Goal: Task Accomplishment & Management: Use online tool/utility

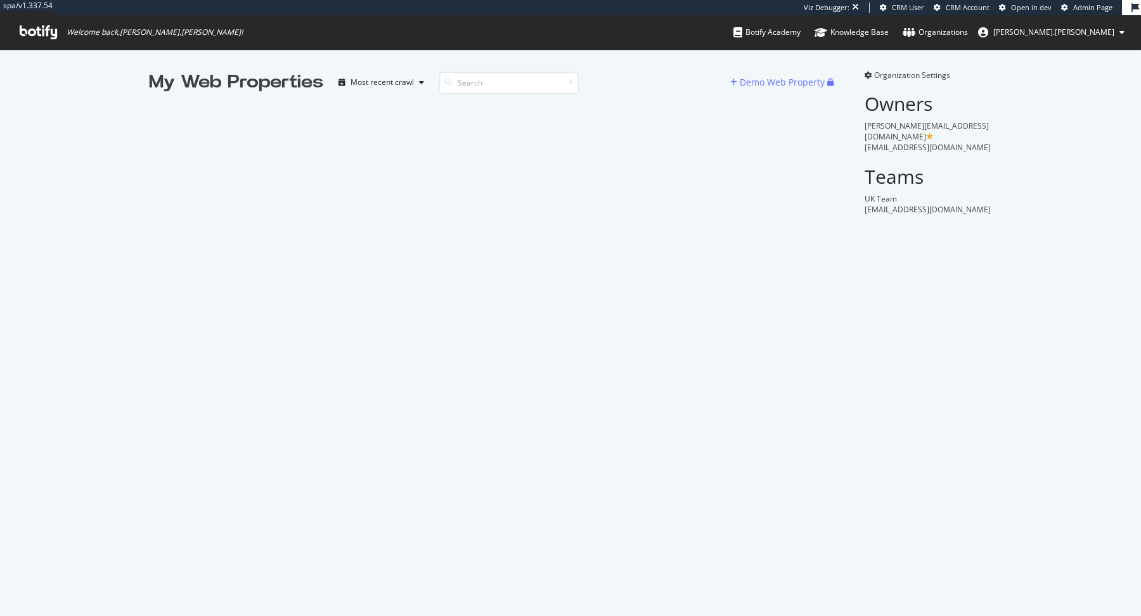
scroll to position [616, 1141]
click at [474, 84] on input at bounding box center [509, 83] width 140 height 22
click at [166, 117] on div "My Web Properties Most recent crawl Demo Web Property" at bounding box center [499, 142] width 701 height 145
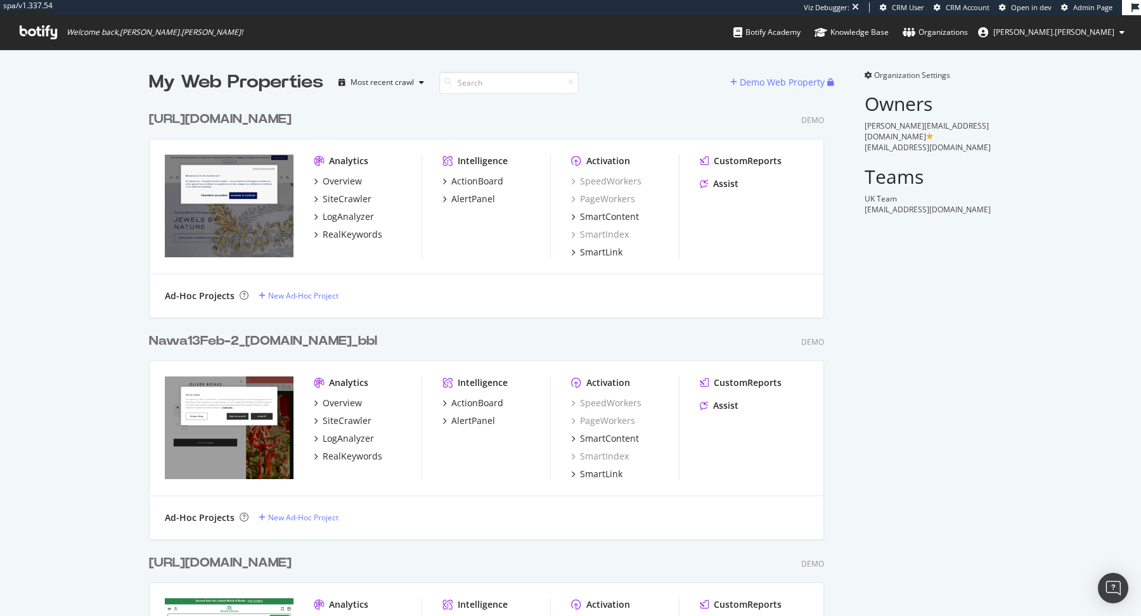
scroll to position [20919, 685]
click at [217, 75] on div "My Web Properties" at bounding box center [236, 82] width 174 height 25
click at [504, 78] on input at bounding box center [509, 83] width 140 height 22
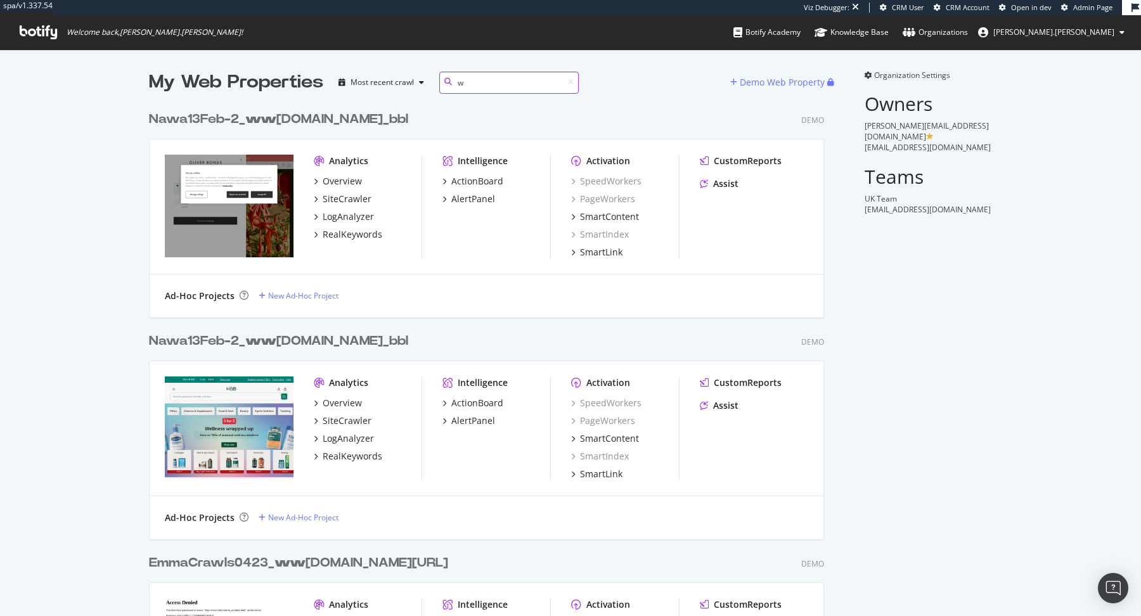
scroll to position [11198, 685]
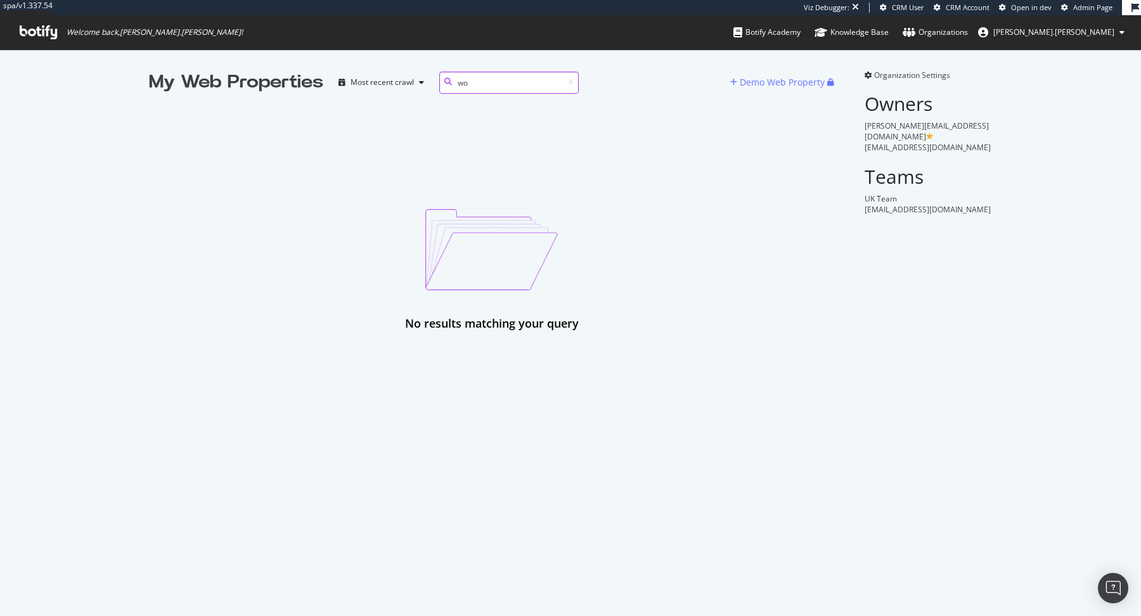
type input "w"
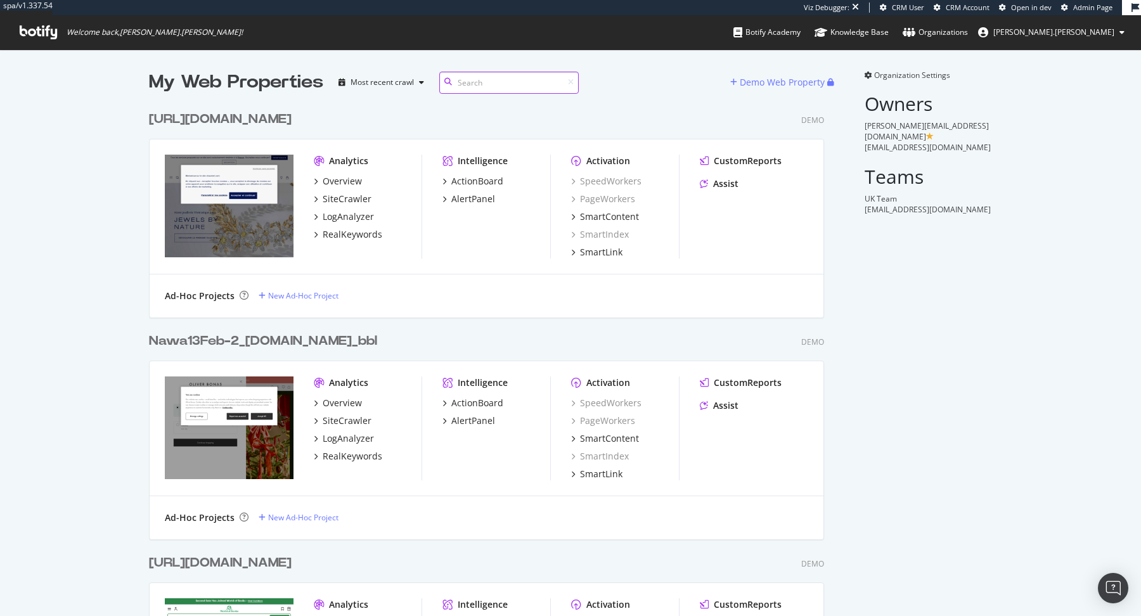
scroll to position [20919, 685]
click at [601, 112] on div "[URL][DOMAIN_NAME] Demo" at bounding box center [486, 119] width 675 height 18
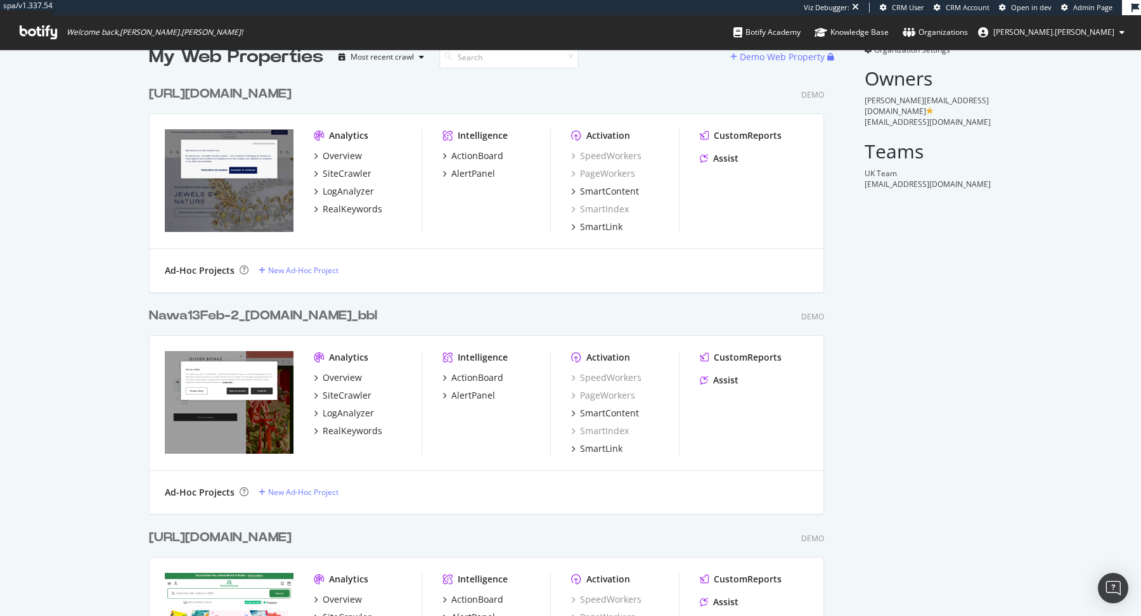
scroll to position [0, 0]
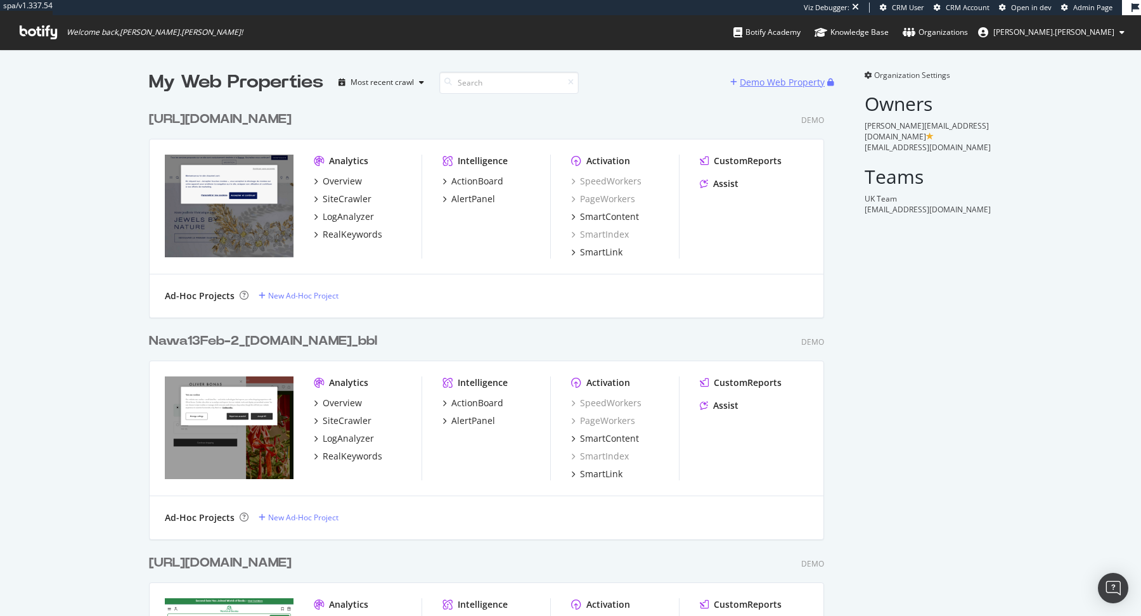
click at [781, 77] on div "Demo Web Property" at bounding box center [782, 82] width 85 height 13
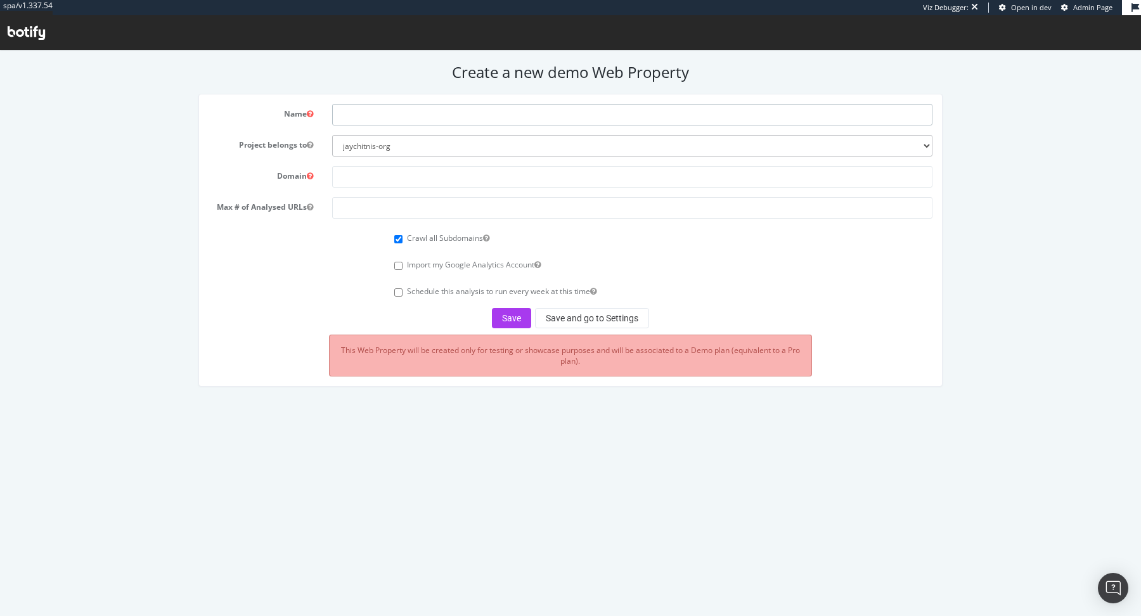
click at [507, 114] on input "text" at bounding box center [632, 115] width 600 height 22
type input "Wowcher"
click at [434, 176] on input "text" at bounding box center [632, 177] width 600 height 22
paste input "[URL][DOMAIN_NAME]"
type input "[URL][DOMAIN_NAME]"
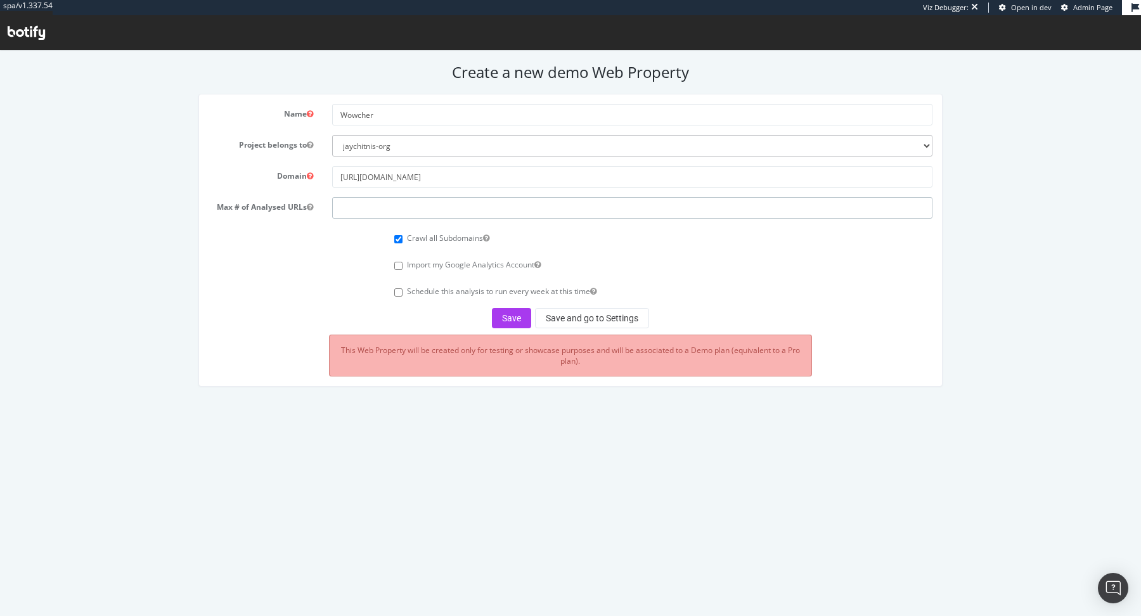
click at [431, 204] on input "number" at bounding box center [632, 208] width 600 height 22
type input "500000"
click at [436, 384] on div "Name Wowcher Project belongs to jaychitnis-org Domain [URL][DOMAIN_NAME] Max # …" at bounding box center [571, 240] width 744 height 292
click at [523, 389] on div "Name Wowcher Project belongs to jaychitnis-org Domain [URL][DOMAIN_NAME] Max # …" at bounding box center [571, 247] width 758 height 306
click at [516, 323] on button "Save" at bounding box center [511, 318] width 39 height 20
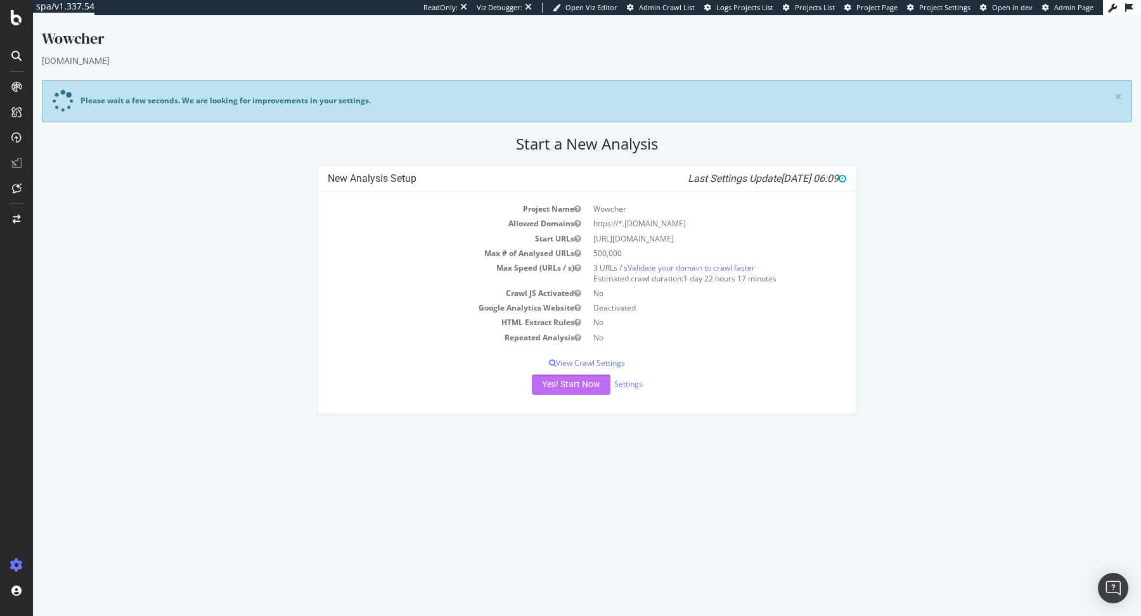
click at [568, 385] on button "Yes! Start Now" at bounding box center [571, 385] width 79 height 20
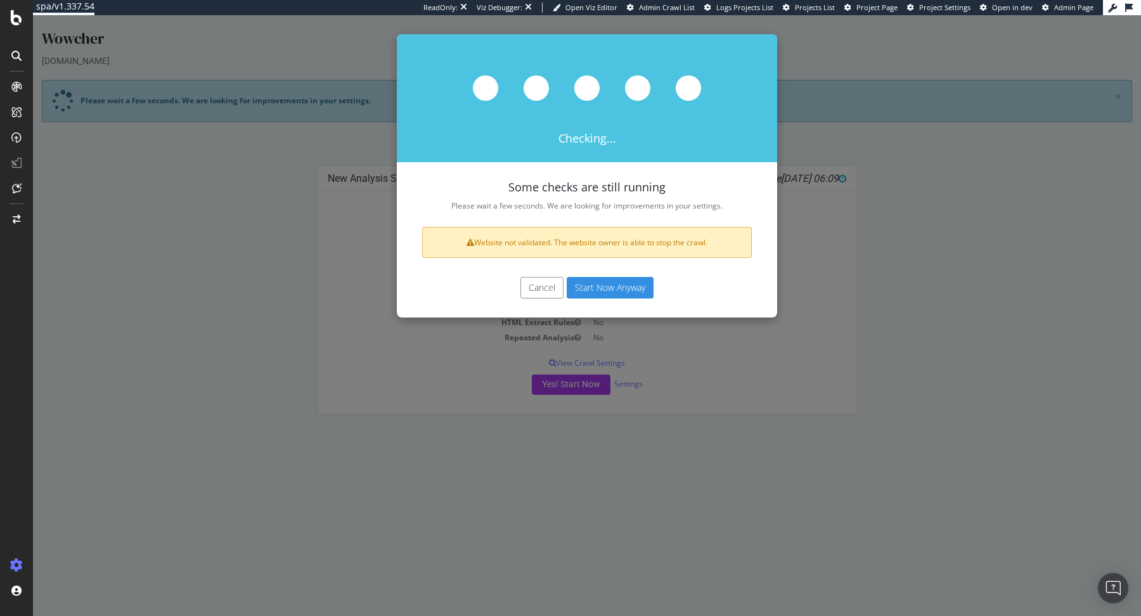
click at [630, 294] on button "Start Now Anyway" at bounding box center [610, 288] width 87 height 22
